Goal: Task Accomplishment & Management: Use online tool/utility

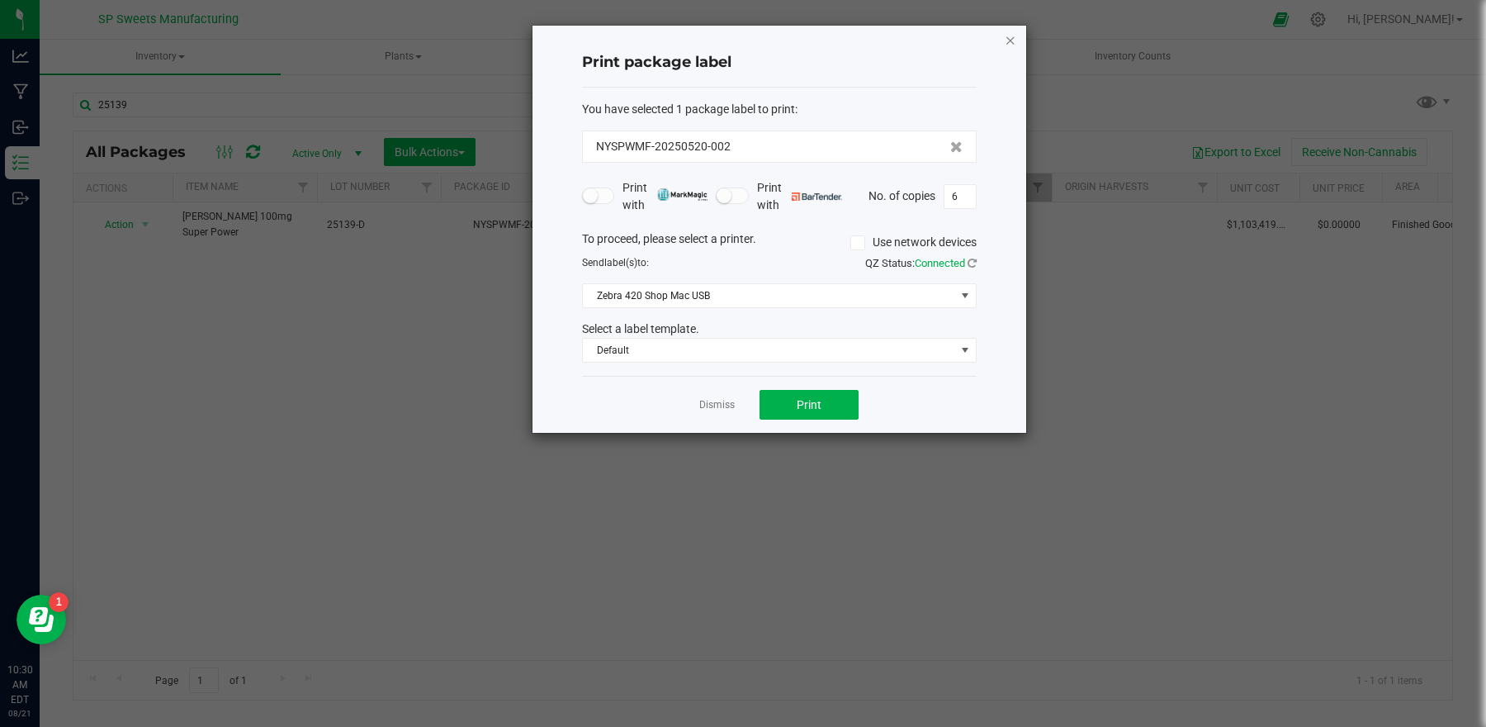
click at [1009, 40] on icon "button" at bounding box center [1011, 40] width 12 height 20
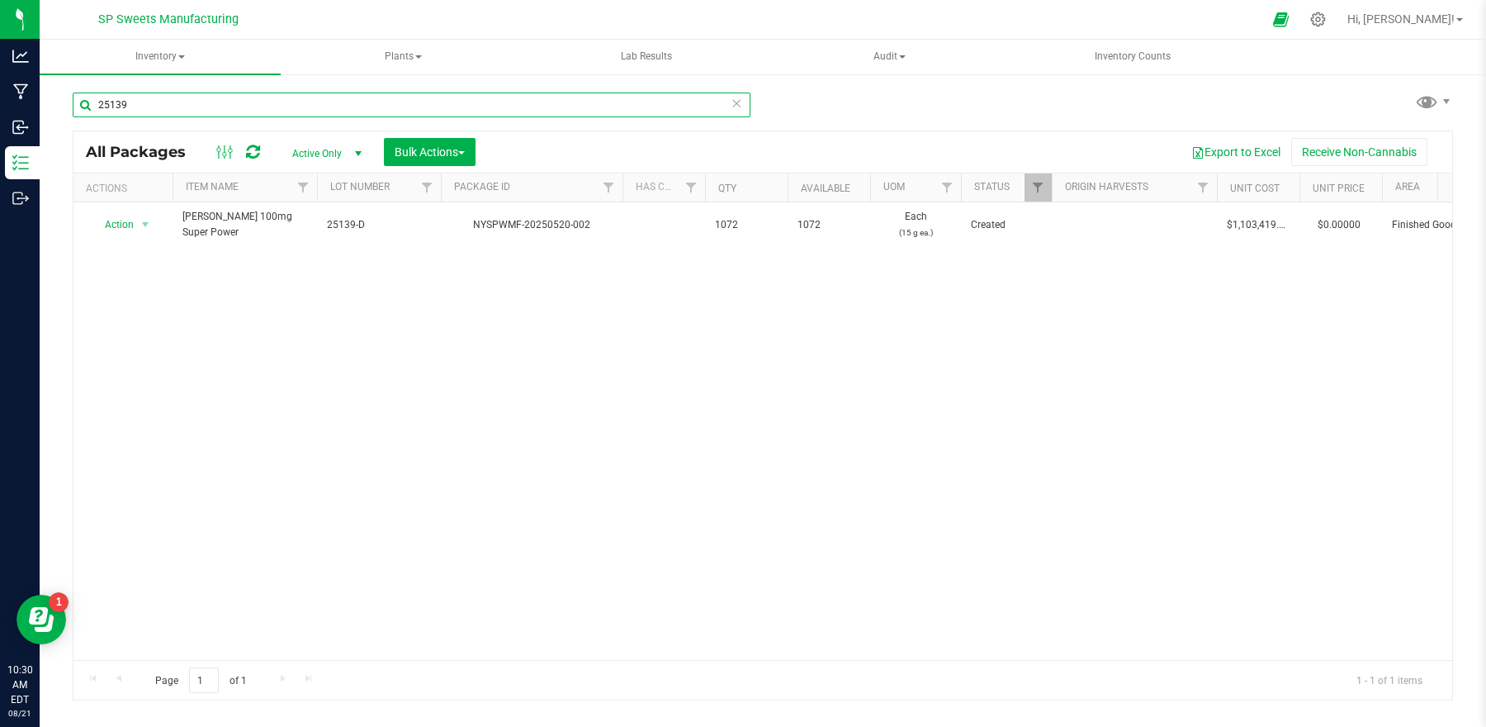
click at [221, 102] on input "25139" at bounding box center [412, 104] width 678 height 25
type input "25195"
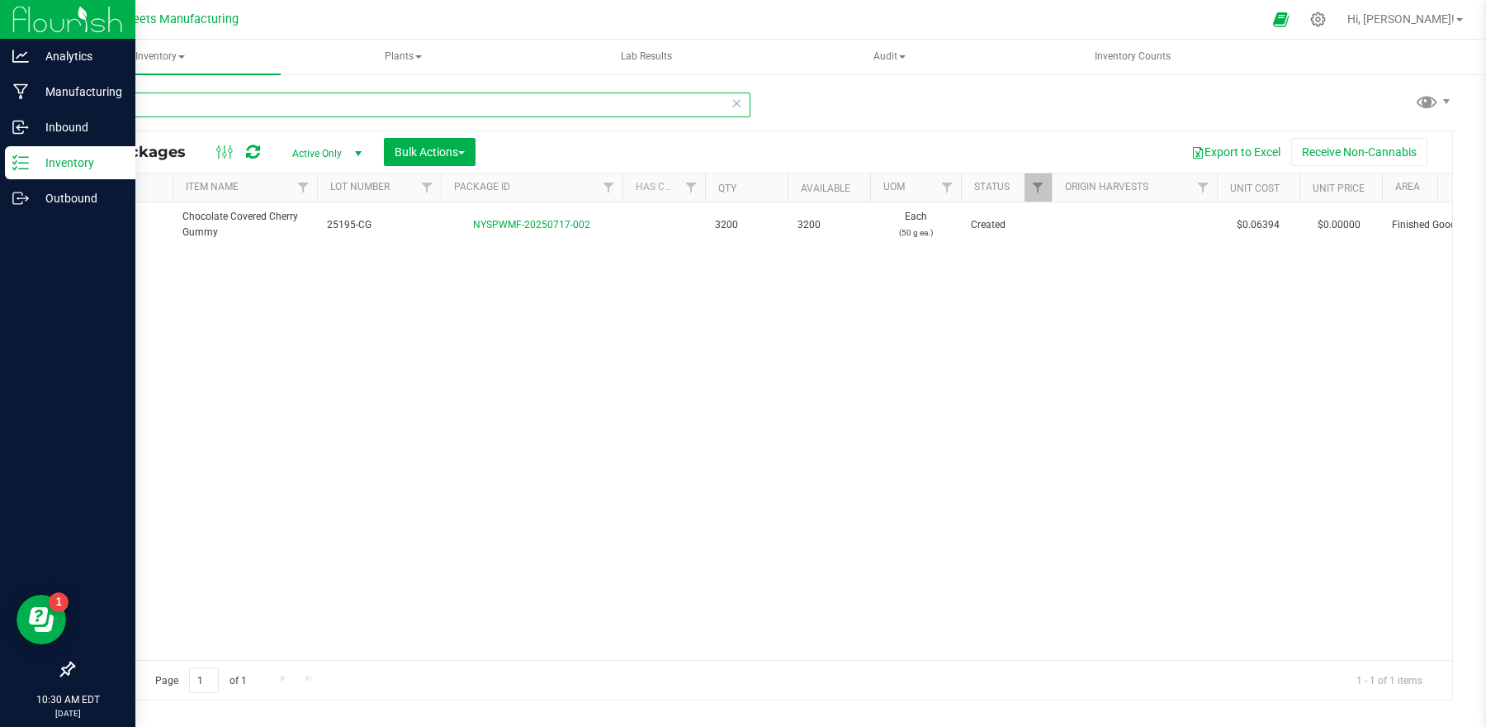
type input "[DATE]"
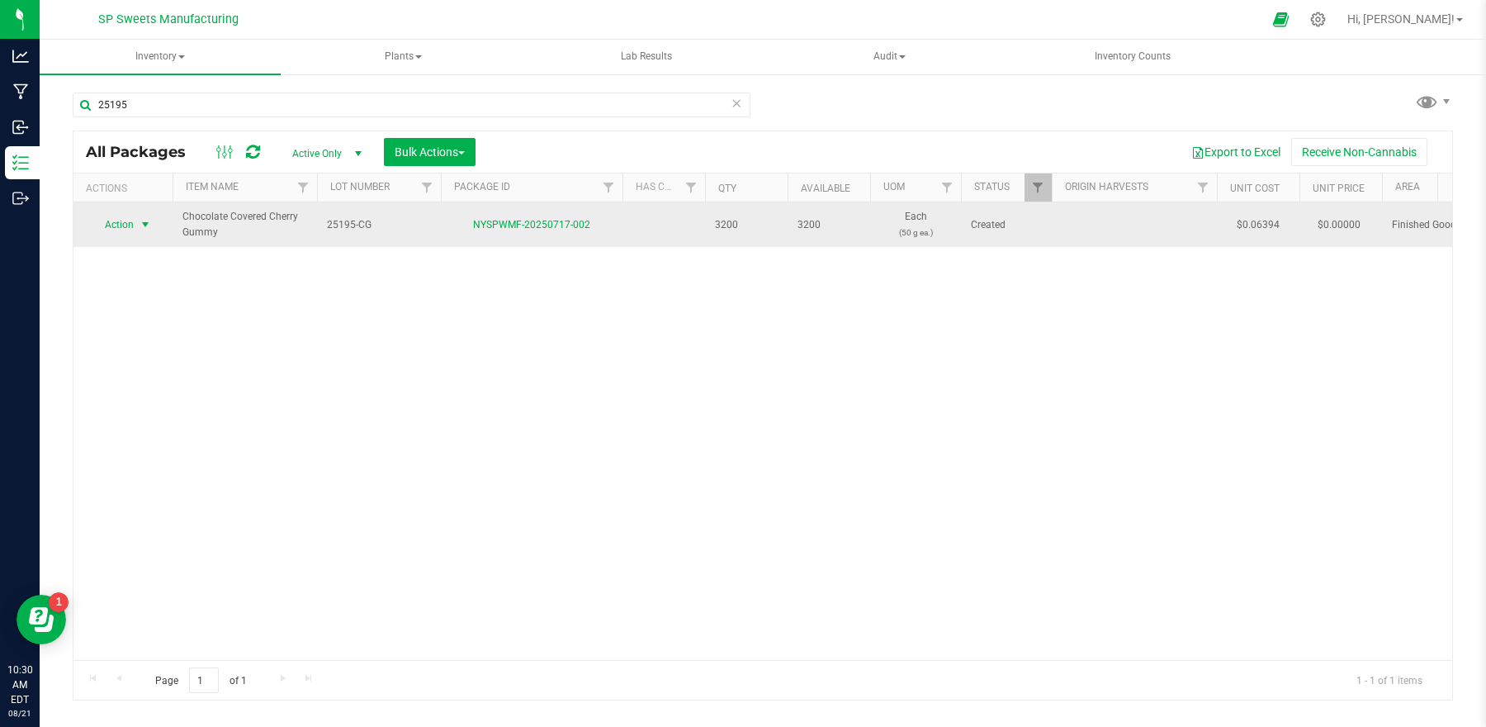
click at [113, 225] on span "Action" at bounding box center [112, 224] width 45 height 23
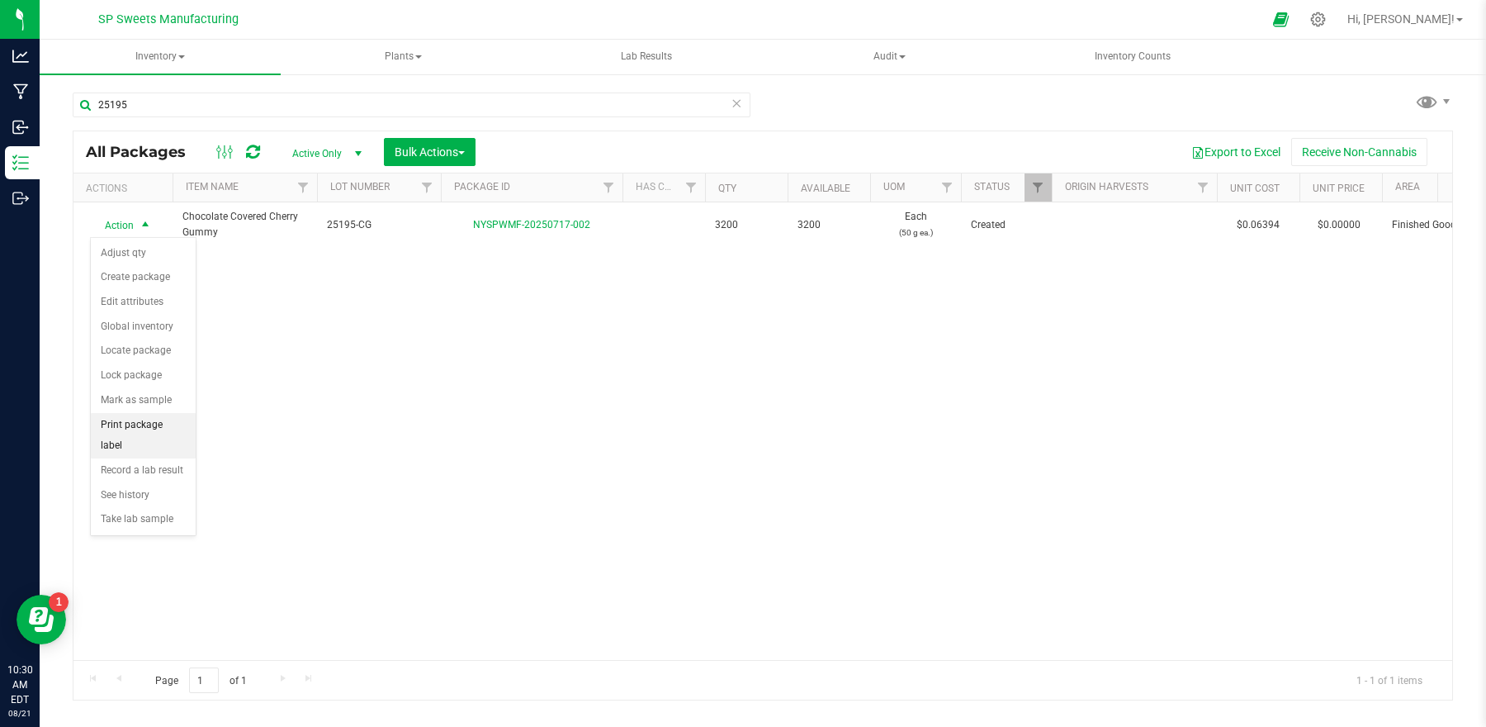
click at [138, 427] on li "Print package label" at bounding box center [143, 435] width 105 height 45
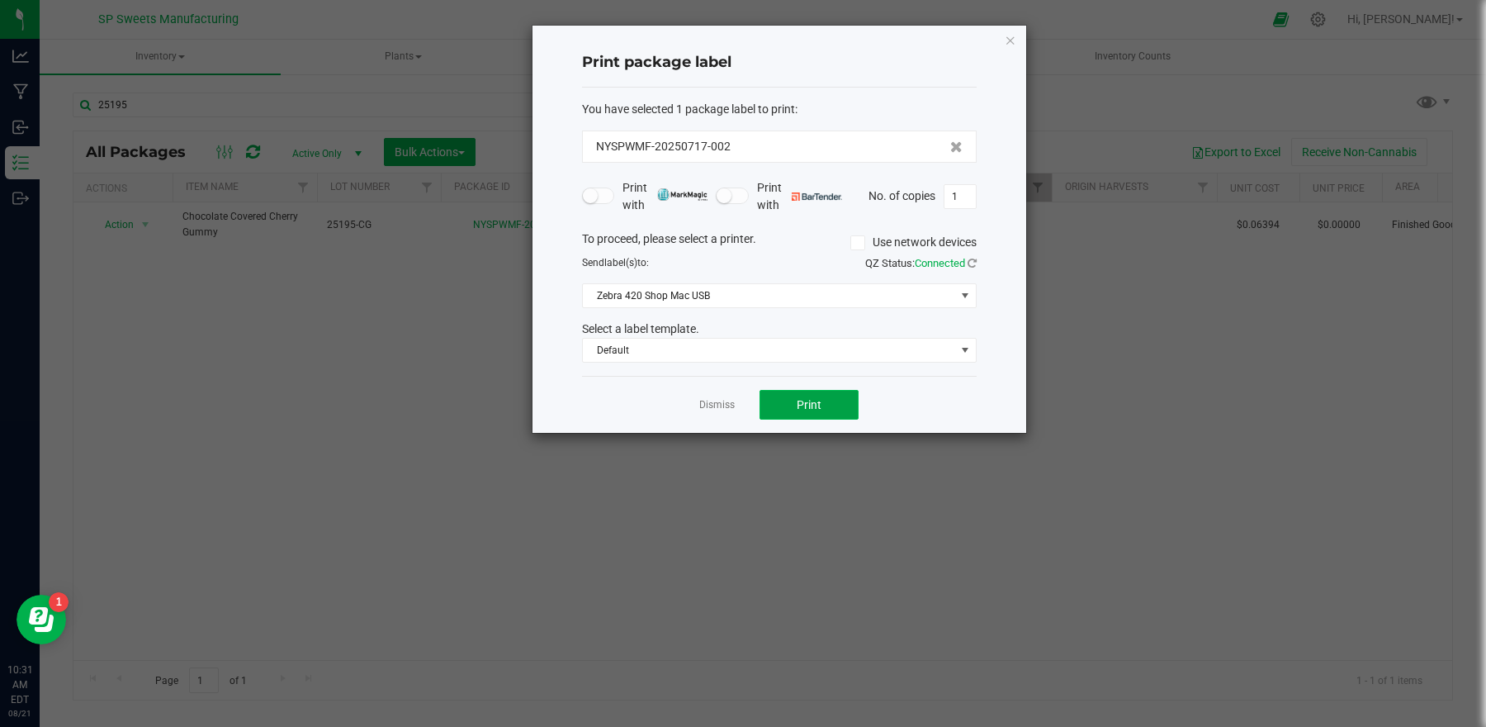
click at [811, 414] on button "Print" at bounding box center [809, 405] width 99 height 30
click at [960, 202] on input "1" at bounding box center [960, 196] width 31 height 23
type input "100"
click at [830, 401] on button "Print" at bounding box center [809, 405] width 99 height 30
